Goal: Use online tool/utility: Utilize a website feature to perform a specific function

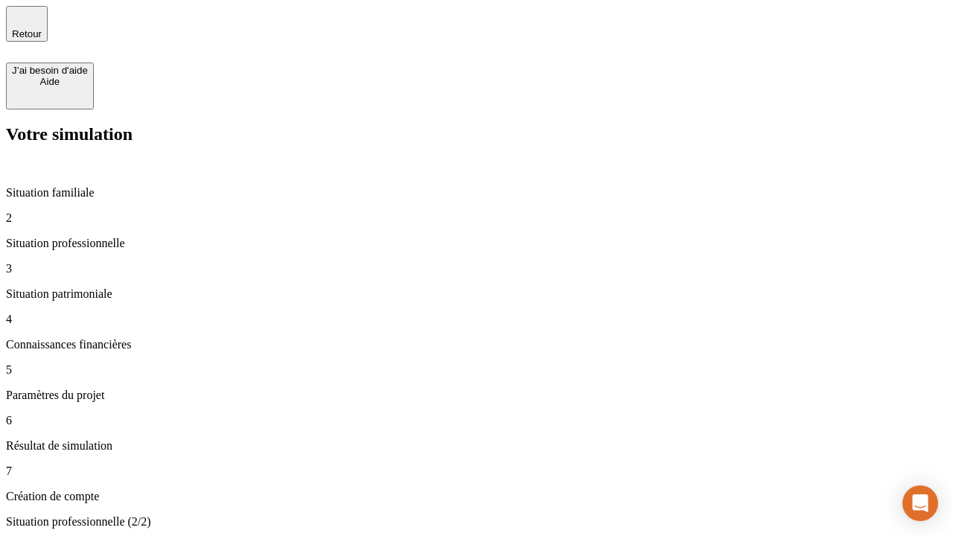
type input "70 000"
type input "1 000"
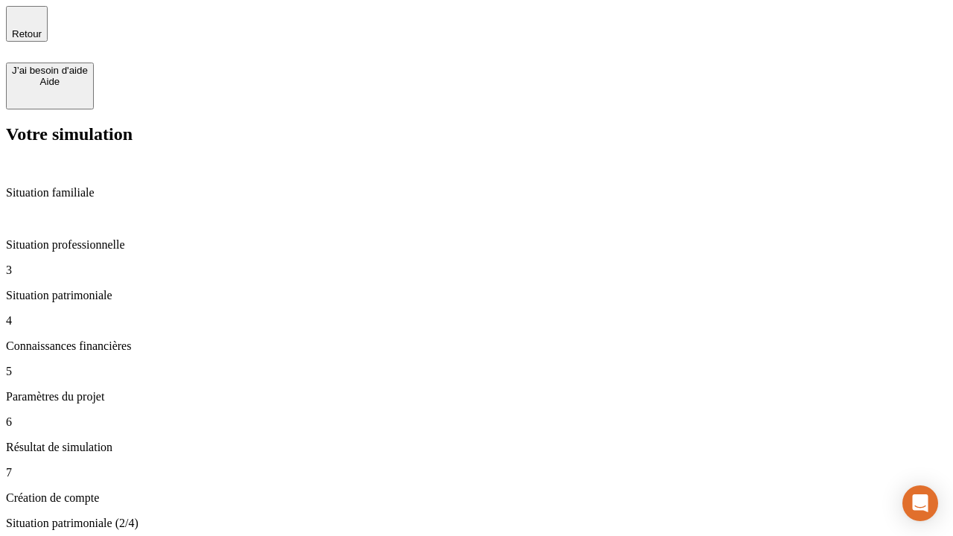
type input "800"
type input "6"
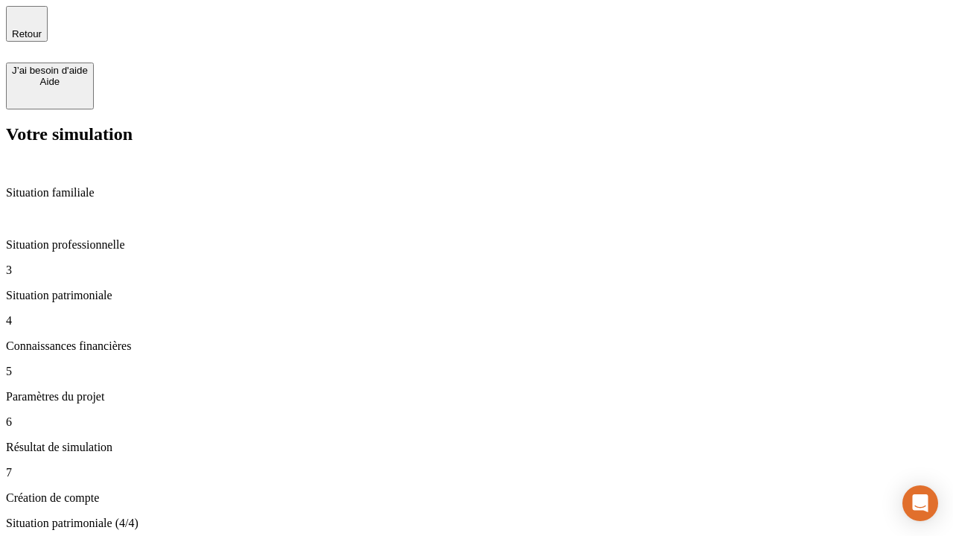
type input "400"
type input "3"
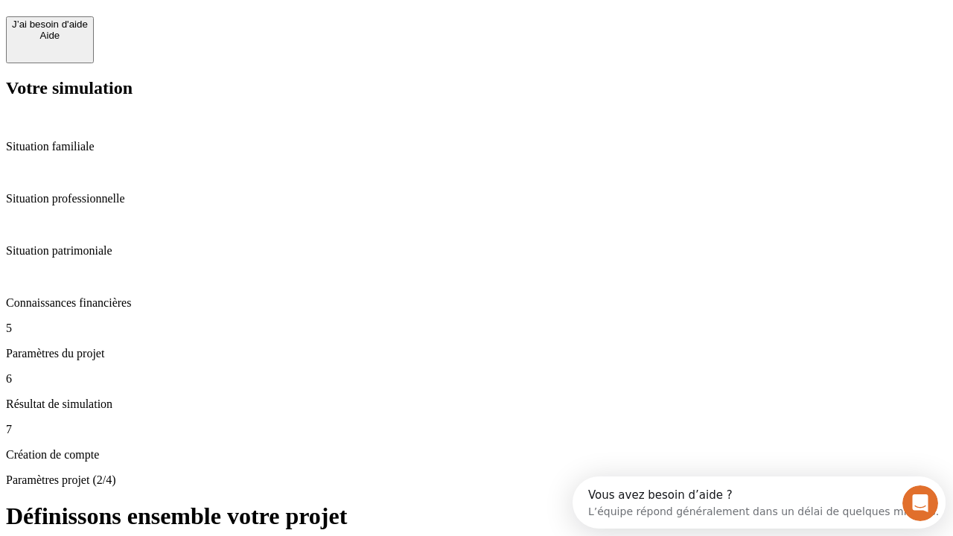
scroll to position [13, 0]
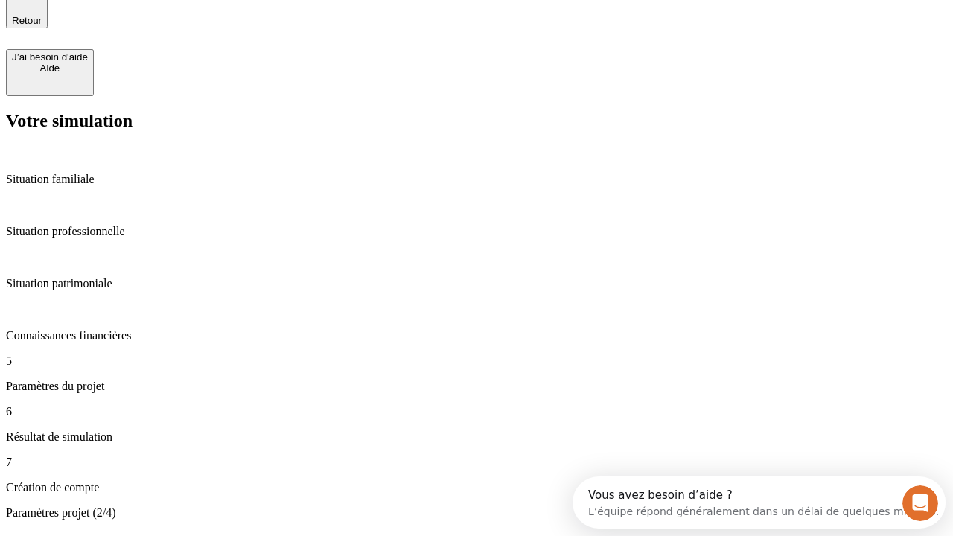
type input "35"
type input "500"
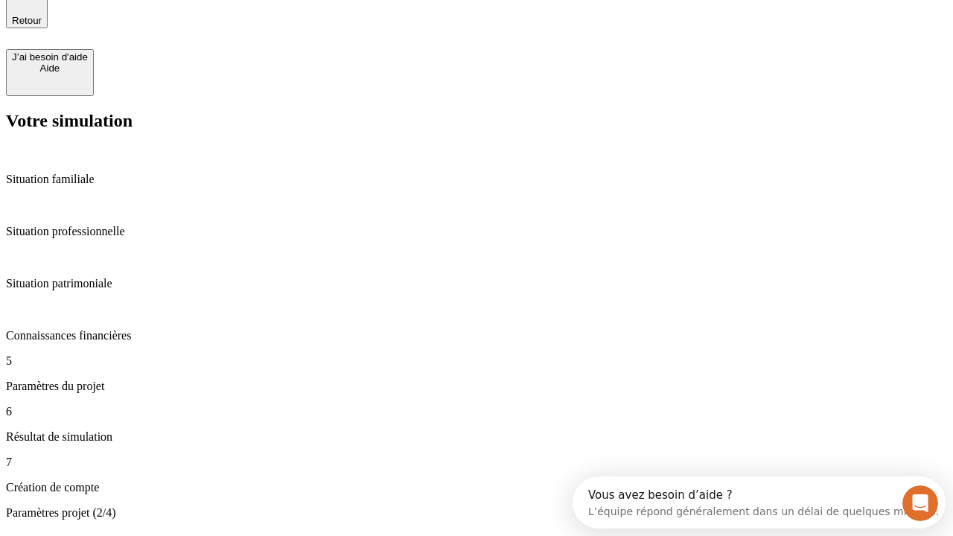
type input "640"
